Goal: Contribute content

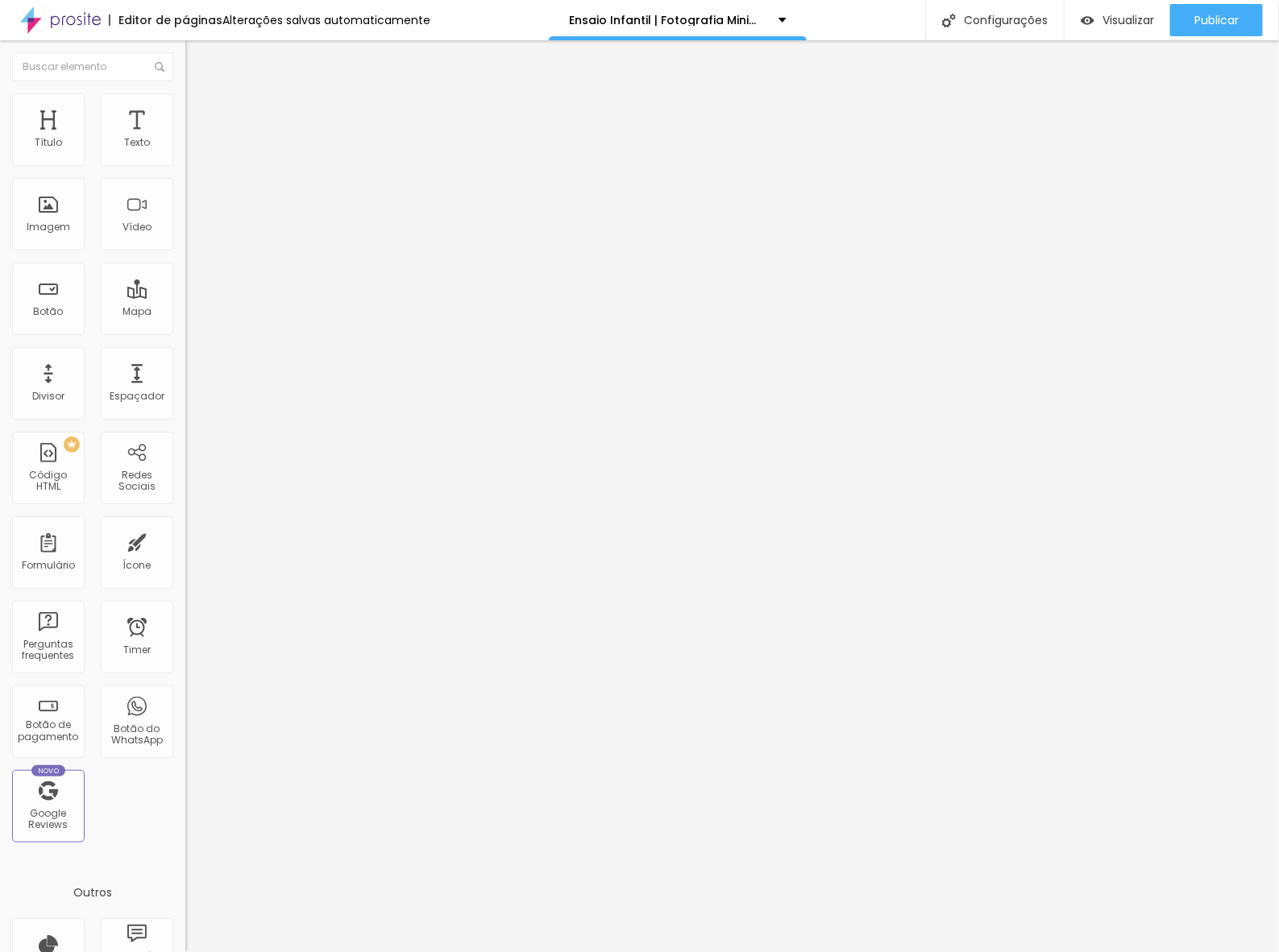
click at [185, 170] on span "Editar perguntas" at bounding box center [231, 164] width 92 height 14
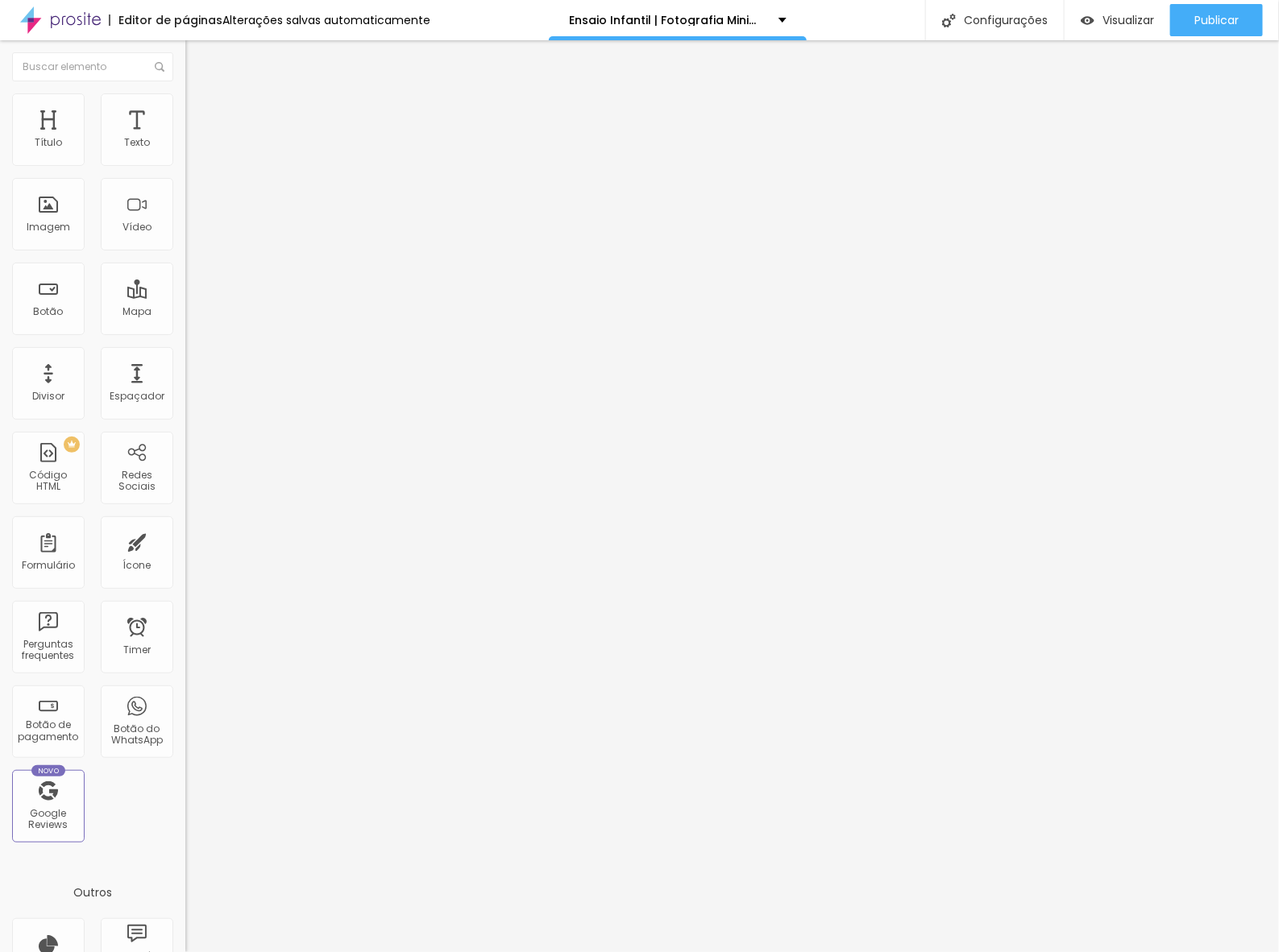
drag, startPoint x: 521, startPoint y: 447, endPoint x: 468, endPoint y: 436, distance: 54.1
drag, startPoint x: 552, startPoint y: 443, endPoint x: 520, endPoint y: 440, distance: 32.1
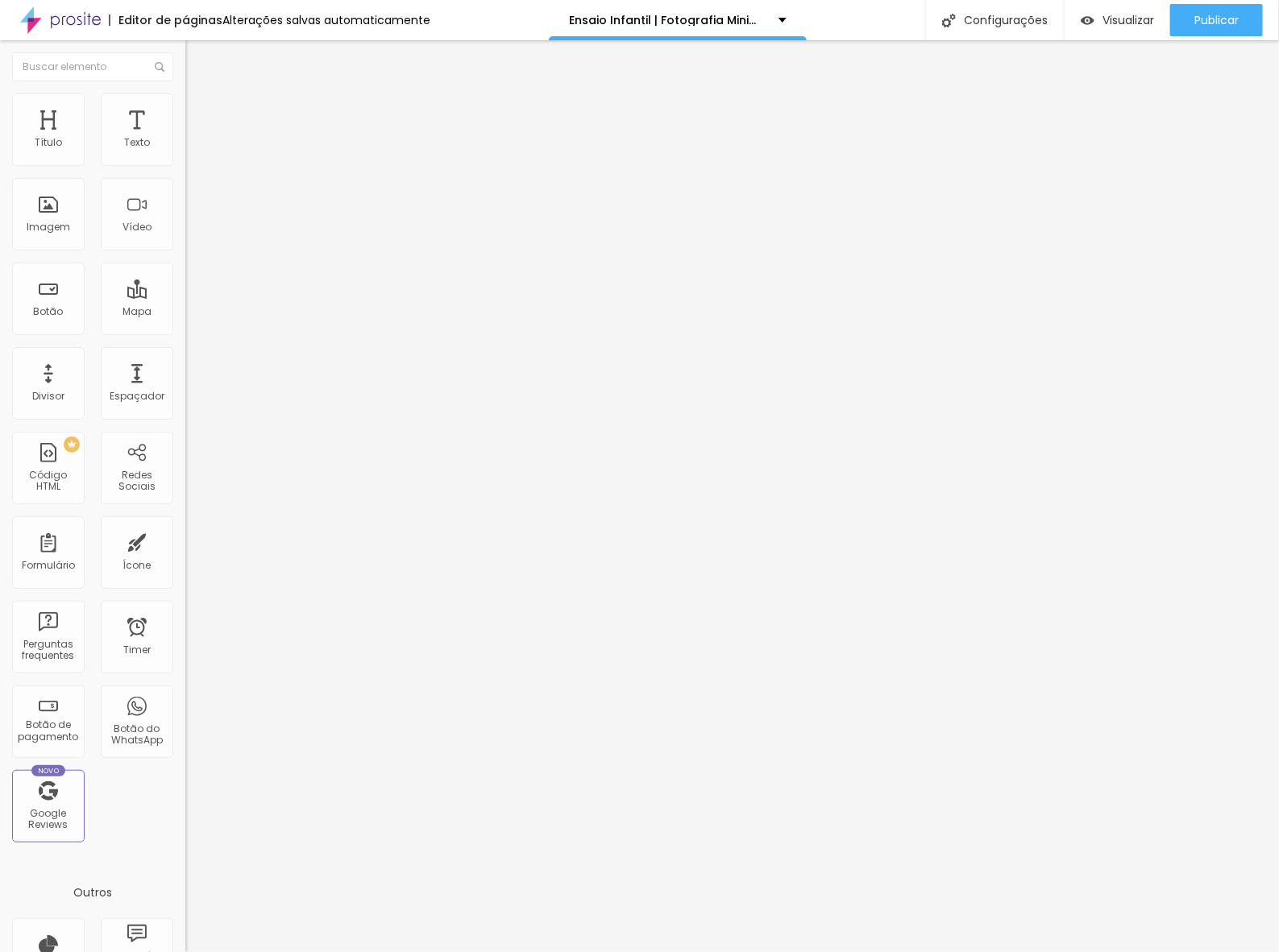
drag, startPoint x: 604, startPoint y: 447, endPoint x: 240, endPoint y: 458, distance: 364.2
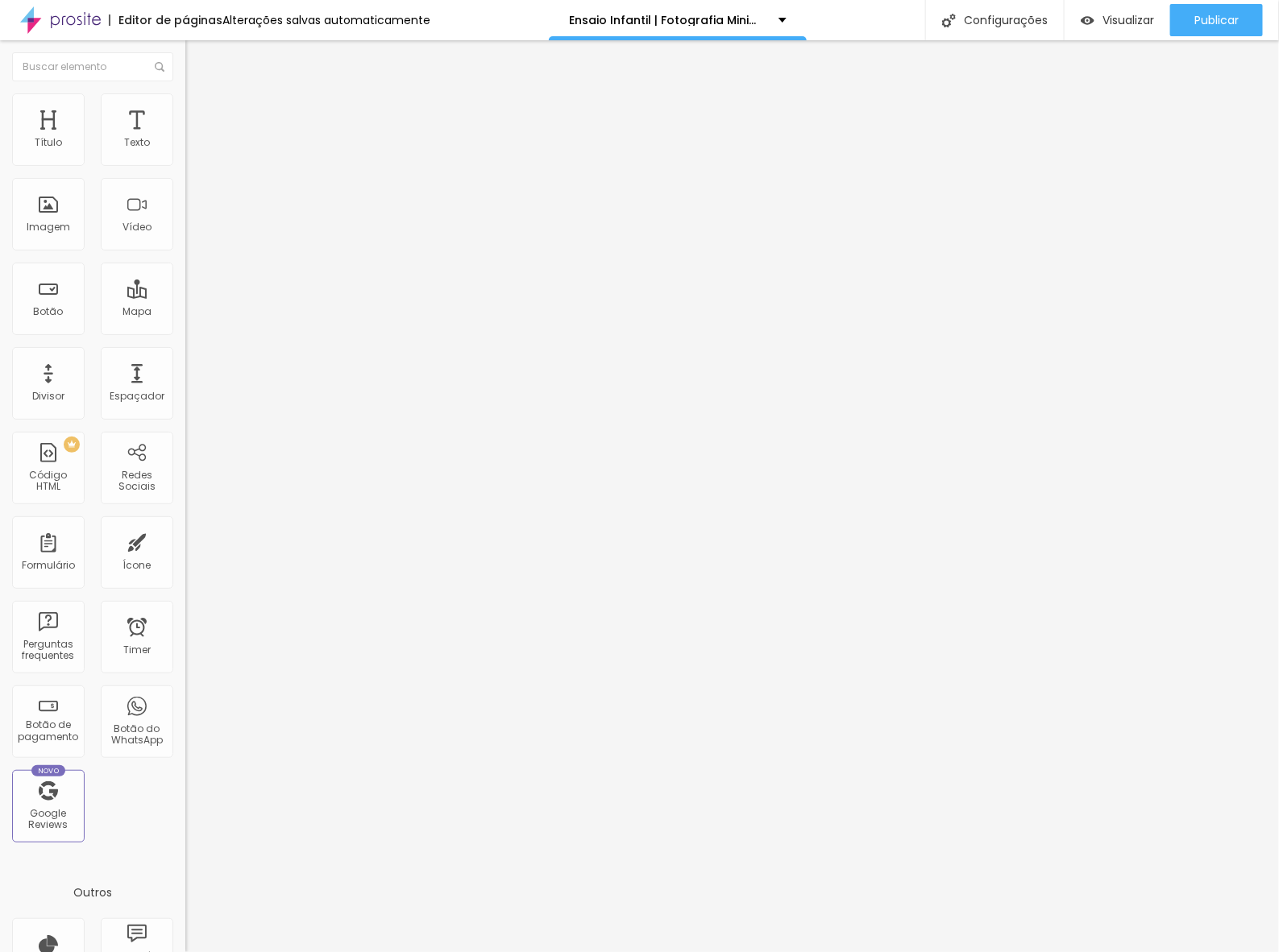
click at [185, 139] on span "Trocar imagem" at bounding box center [229, 131] width 88 height 14
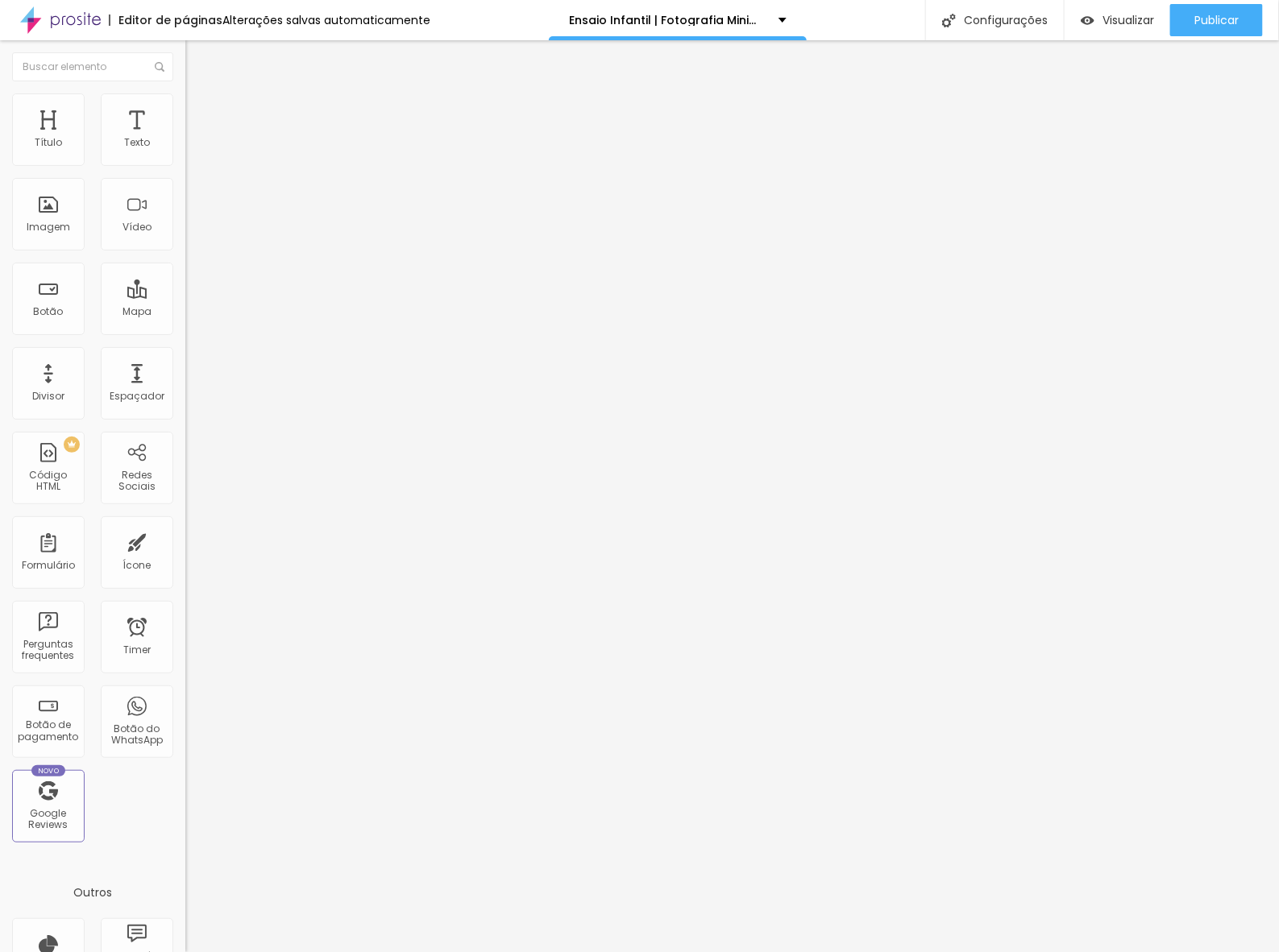
click at [185, 139] on span "Trocar imagem" at bounding box center [229, 131] width 88 height 14
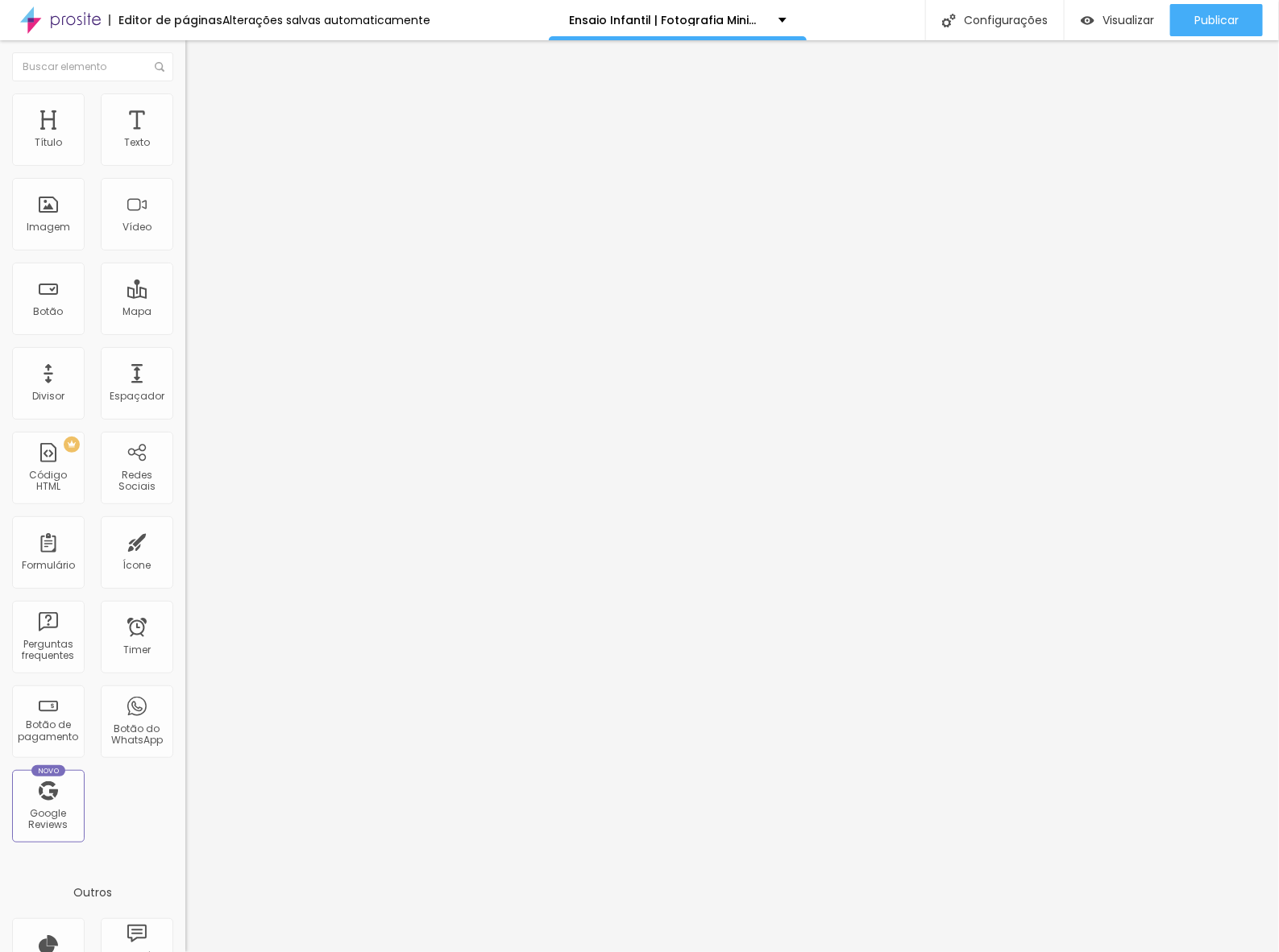
click at [185, 139] on span "Trocar imagem" at bounding box center [229, 131] width 88 height 14
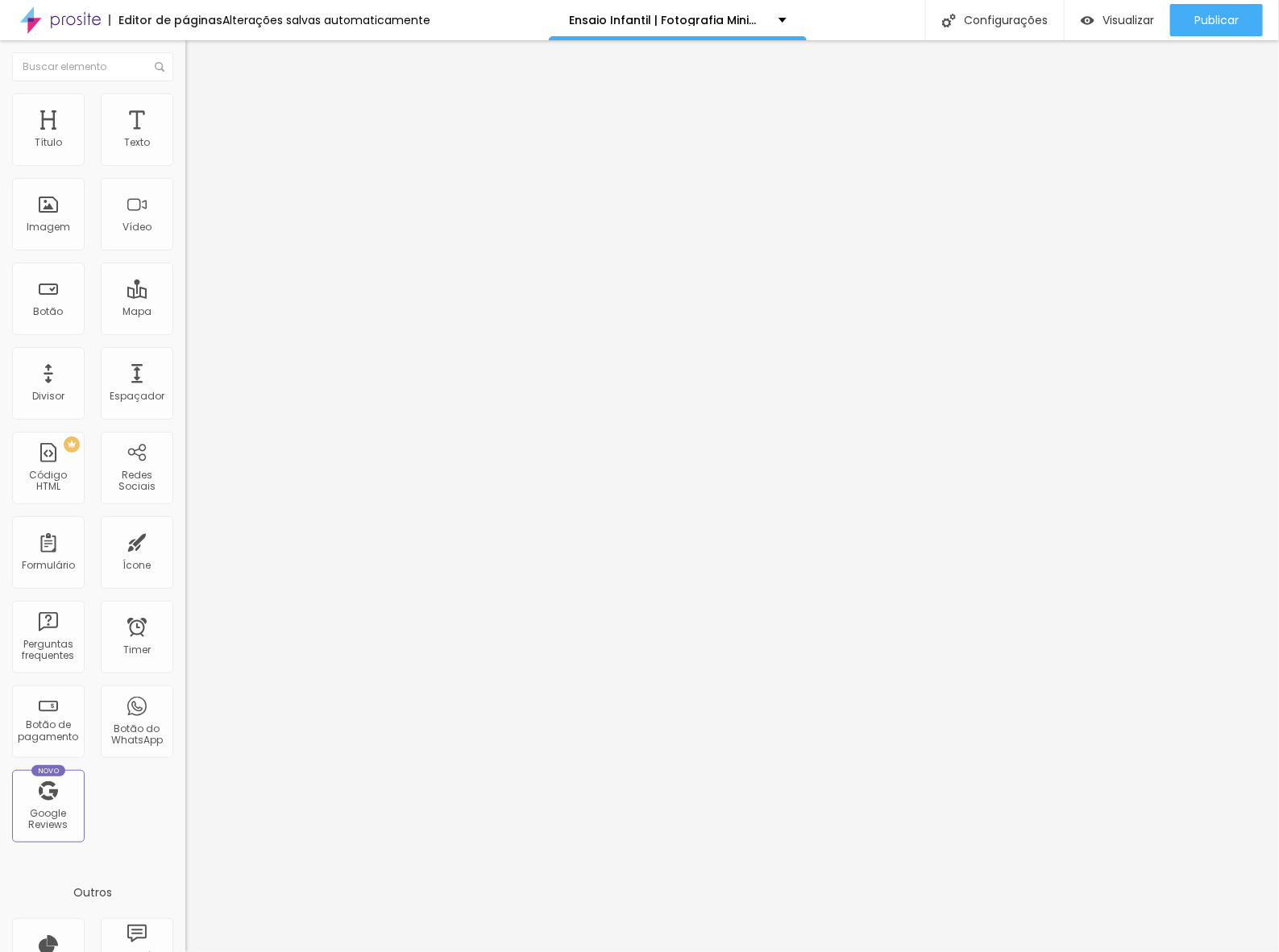
click at [199, 110] on span "Estilo" at bounding box center [212, 104] width 25 height 14
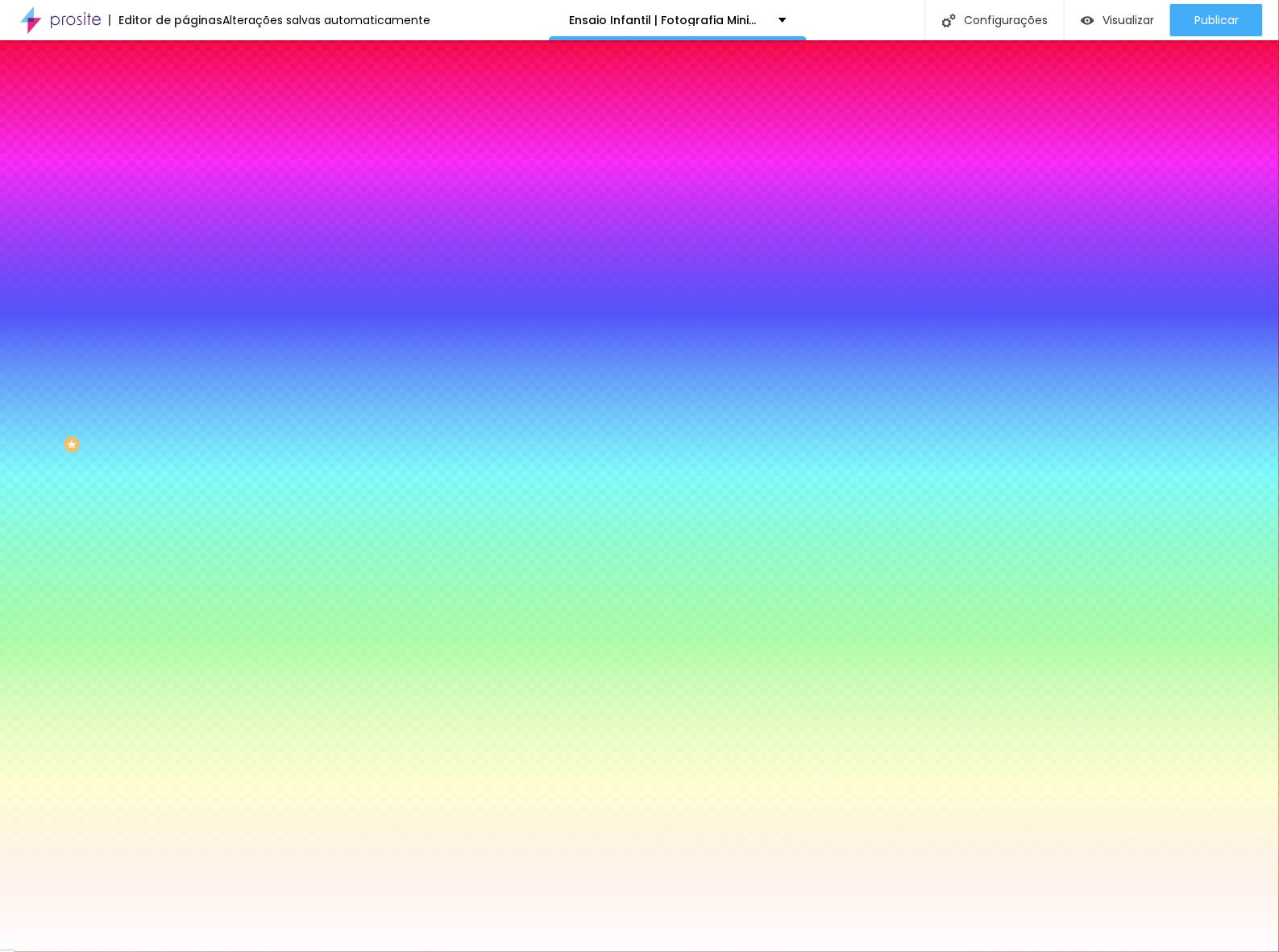
click at [185, 148] on span "Trocar imagem" at bounding box center [229, 141] width 88 height 14
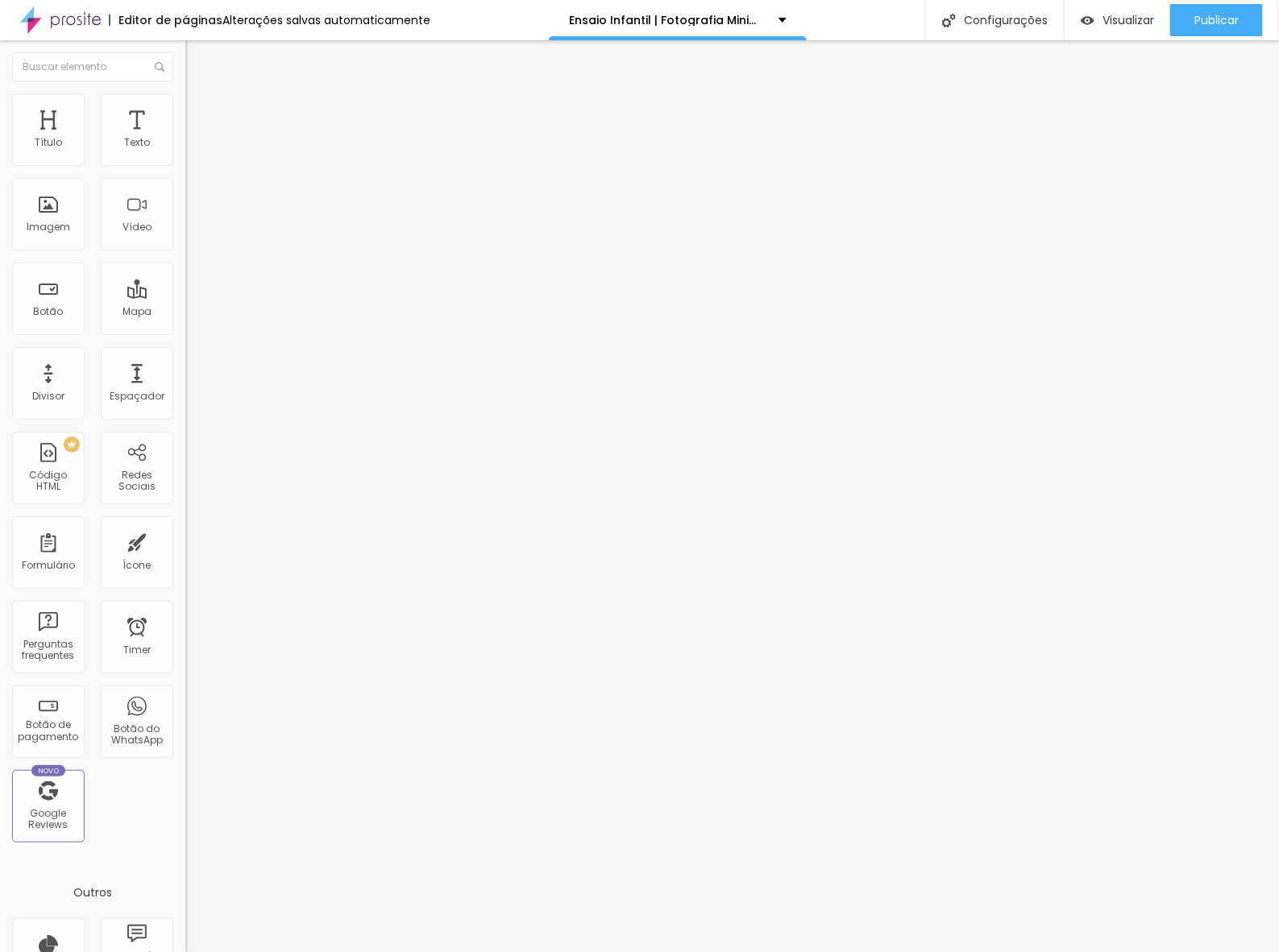
click at [185, 94] on img at bounding box center [192, 100] width 14 height 14
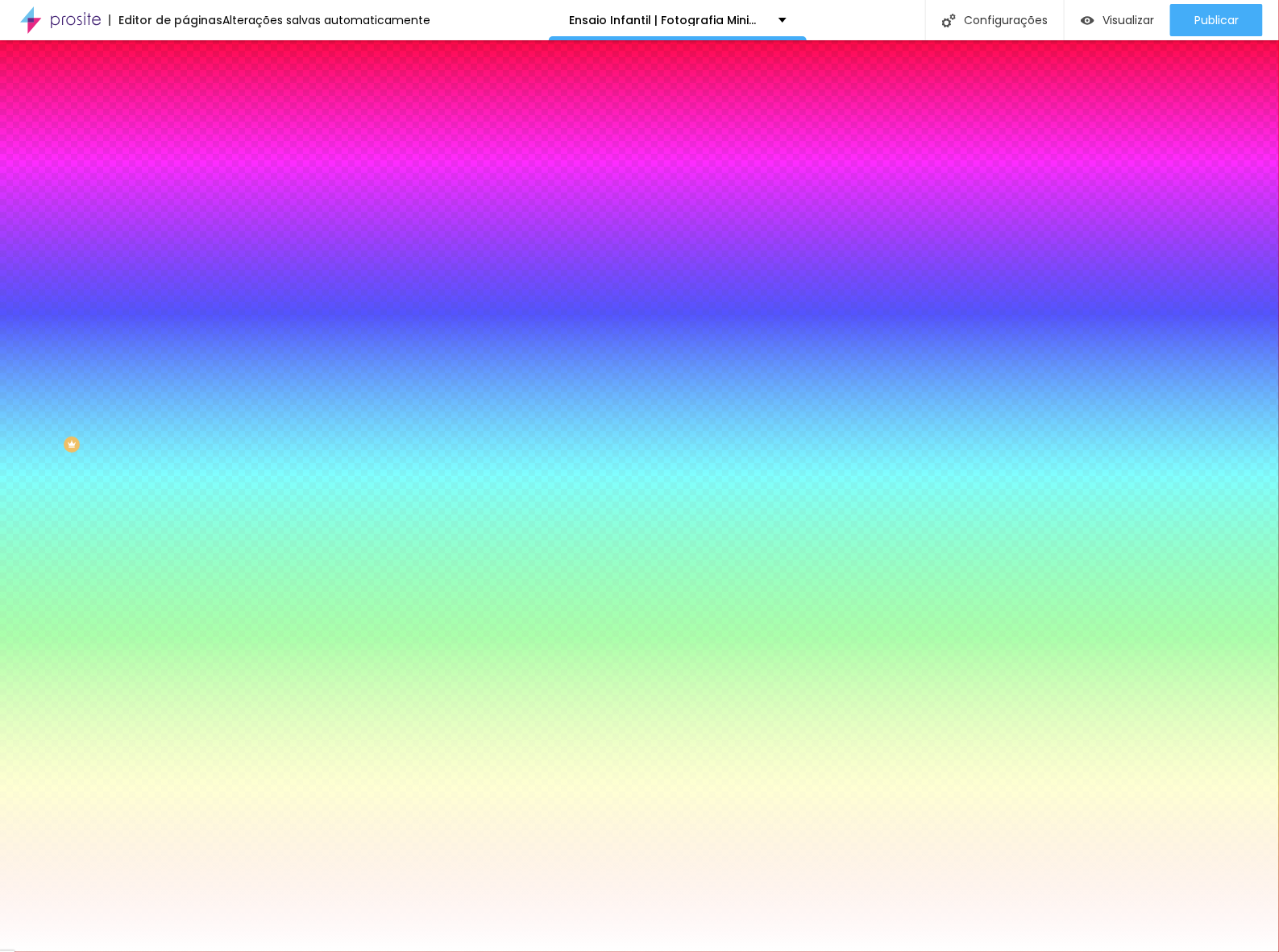
click at [185, 148] on span "Trocar imagem" at bounding box center [229, 141] width 88 height 14
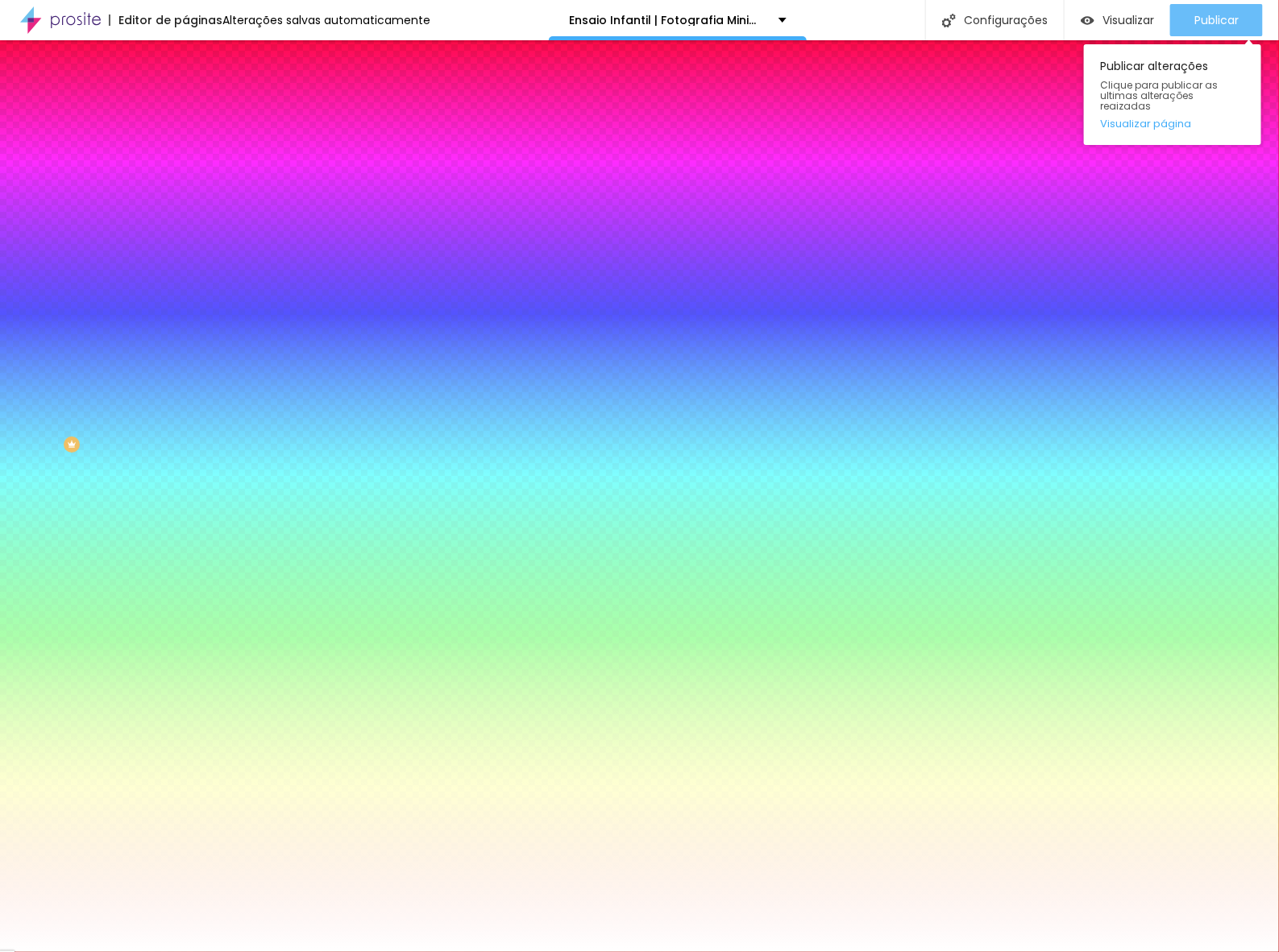
click at [1211, 16] on span "Publicar" at bounding box center [1215, 21] width 44 height 13
